Goal: Find specific page/section: Find specific page/section

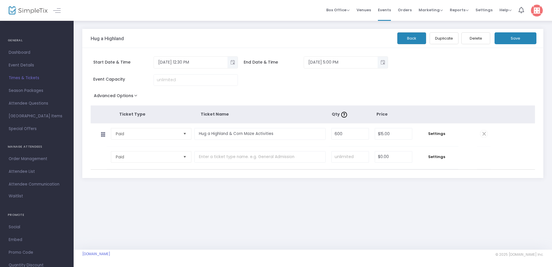
click at [24, 79] on span "Times & Tickets" at bounding box center [37, 78] width 56 height 8
